Goal: Information Seeking & Learning: Learn about a topic

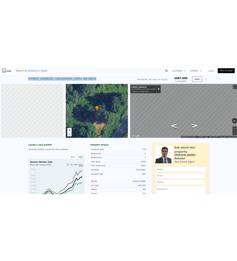
scroll to position [0, 2]
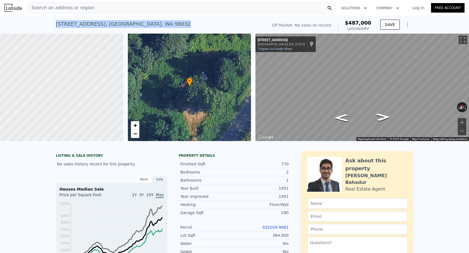
click at [120, 4] on div "Search an address or region" at bounding box center [181, 7] width 309 height 11
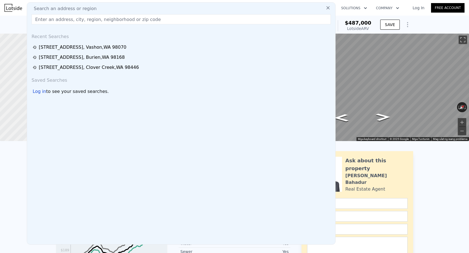
click at [120, 8] on div "Search an address or region" at bounding box center [181, 8] width 304 height 7
click at [130, 21] on input "text" at bounding box center [182, 19] width 300 height 10
paste input "[STREET_ADDRESS][PERSON_NAME]"
type input "[STREET_ADDRESS][PERSON_NAME]"
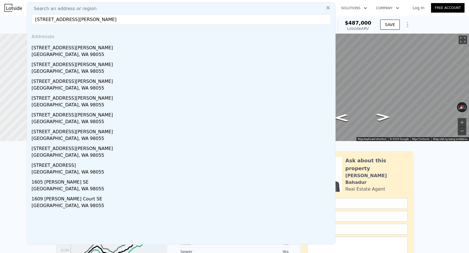
drag, startPoint x: 132, startPoint y: 45, endPoint x: 138, endPoint y: 37, distance: 10.2
click at [132, 45] on div "[STREET_ADDRESS][PERSON_NAME]" at bounding box center [183, 46] width 302 height 9
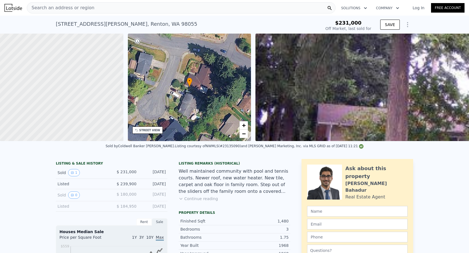
drag, startPoint x: 339, startPoint y: 24, endPoint x: 350, endPoint y: 22, distance: 11.7
click at [339, 24] on div "$231,000" at bounding box center [349, 23] width 46 height 6
drag, startPoint x: 365, startPoint y: 24, endPoint x: 327, endPoint y: 40, distance: 41.4
click at [330, 25] on div "$231,000" at bounding box center [349, 23] width 46 height 6
copy span "$231,000"
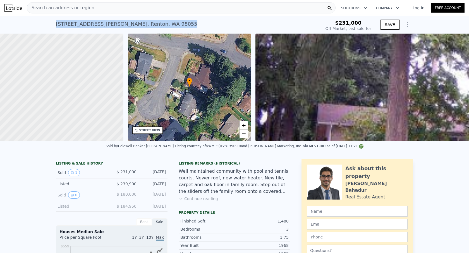
drag, startPoint x: 123, startPoint y: 25, endPoint x: 49, endPoint y: 24, distance: 73.8
click at [49, 24] on div "[STREET_ADDRESS][PERSON_NAME] Sold [DATE] for $231k $231,000 Off Market, last s…" at bounding box center [234, 25] width 469 height 18
copy div "[STREET_ADDRESS][PERSON_NAME]"
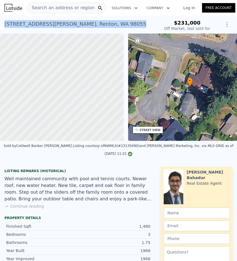
scroll to position [0, 2]
copy div "[STREET_ADDRESS][PERSON_NAME]"
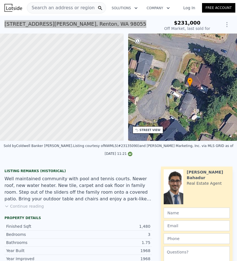
type input "$ 705,000"
type input "$ 404,568"
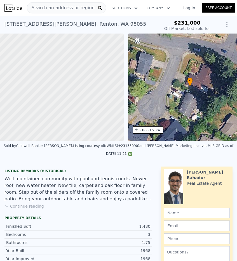
click at [80, 8] on span "Search an address or region" at bounding box center [60, 7] width 67 height 7
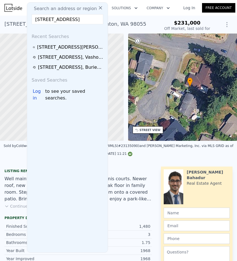
scroll to position [0, 34]
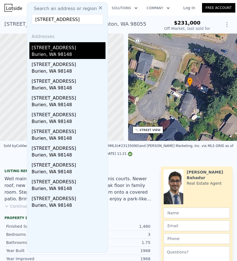
type input "[STREET_ADDRESS]"
click at [77, 48] on div "[STREET_ADDRESS]" at bounding box center [69, 46] width 74 height 9
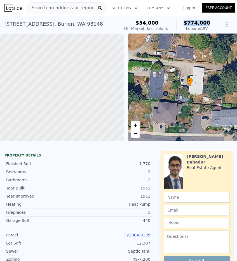
drag, startPoint x: 201, startPoint y: 23, endPoint x: 184, endPoint y: 19, distance: 17.1
click at [184, 19] on div "$54,000 Off Market, last sold for $774,000 Lotside ARV SAVE" at bounding box center [177, 26] width 111 height 16
copy span "$774,000"
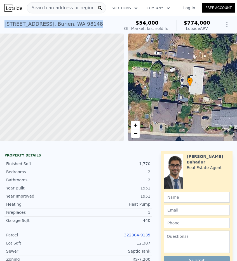
drag, startPoint x: 110, startPoint y: 25, endPoint x: 5, endPoint y: 24, distance: 104.8
click at [5, 24] on div "[STREET_ADDRESS] Sold [DATE] for $54k (~ARV $774k )" at bounding box center [60, 26] width 113 height 16
copy div "[STREET_ADDRESS]"
